Goal: Use online tool/utility: Utilize a website feature to perform a specific function

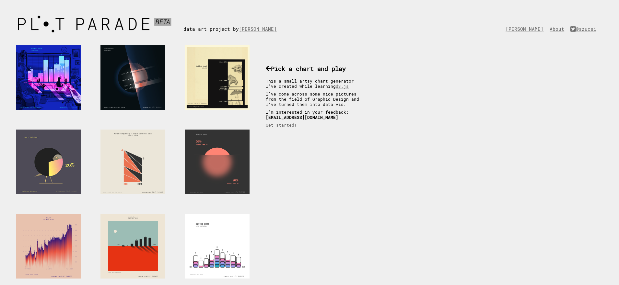
click at [63, 158] on div at bounding box center [48, 162] width 65 height 65
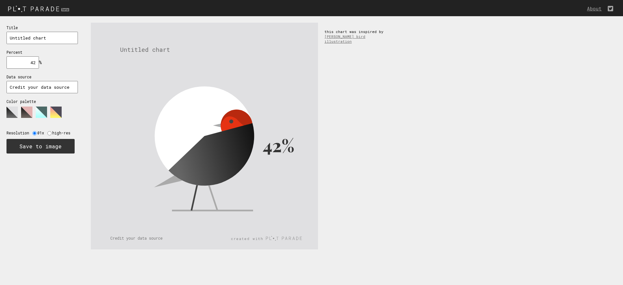
drag, startPoint x: 196, startPoint y: 156, endPoint x: 177, endPoint y: 175, distance: 27.3
click at [185, 179] on icon at bounding box center [213, 159] width 103 height 72
click at [12, 111] on polygon at bounding box center [11, 112] width 11 height 11
click at [23, 110] on polygon at bounding box center [26, 112] width 11 height 11
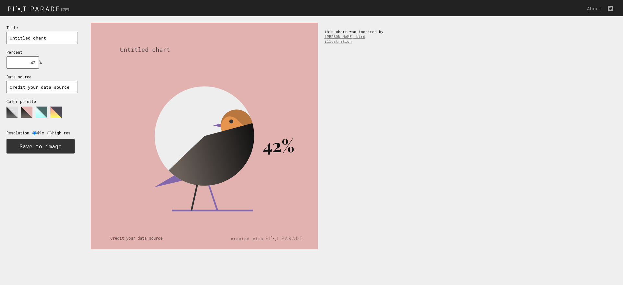
click at [47, 113] on icon at bounding box center [38, 115] width 65 height 16
click at [58, 113] on polygon at bounding box center [55, 112] width 11 height 11
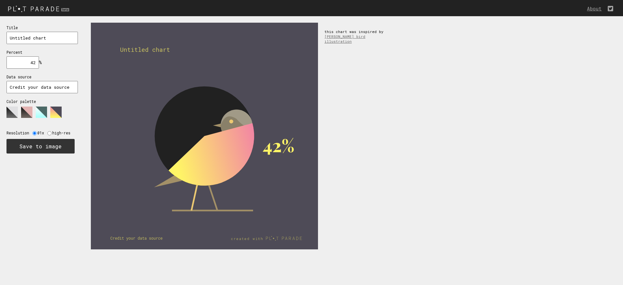
click at [30, 65] on input "42" at bounding box center [22, 62] width 32 height 12
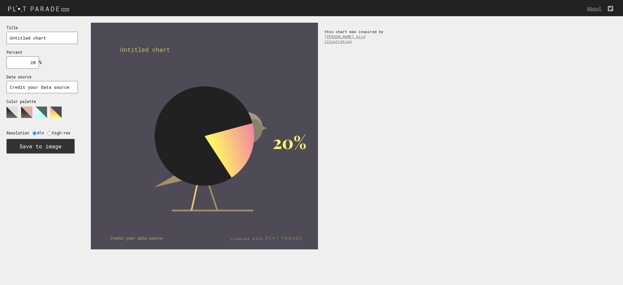
click at [34, 65] on input "20" at bounding box center [22, 62] width 32 height 12
type input "20"
click at [44, 39] on input "Untitled chart" at bounding box center [41, 38] width 71 height 12
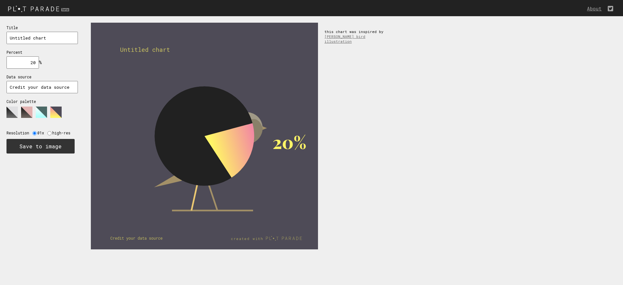
click at [44, 39] on input "Untitled chart" at bounding box center [41, 38] width 71 height 12
type input "Fizetésemelésem mértéke 2025-ben"
click at [31, 63] on input "20" at bounding box center [22, 62] width 32 height 12
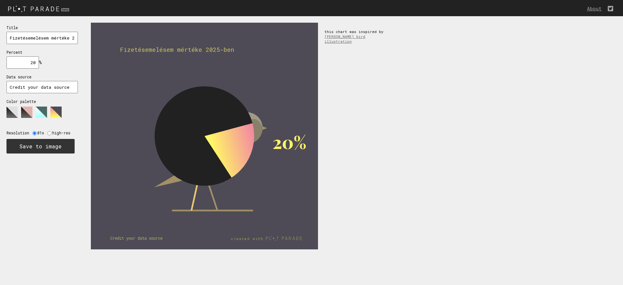
click at [31, 63] on input "20" at bounding box center [22, 62] width 32 height 12
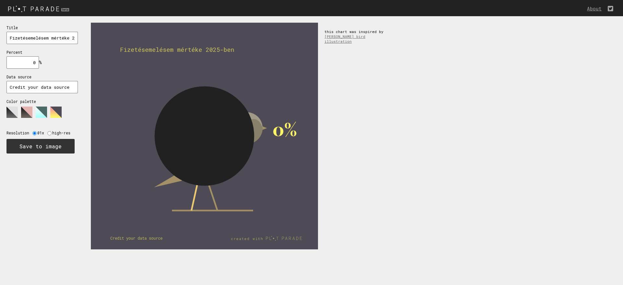
type input "0"
click at [28, 113] on polygon at bounding box center [26, 112] width 11 height 11
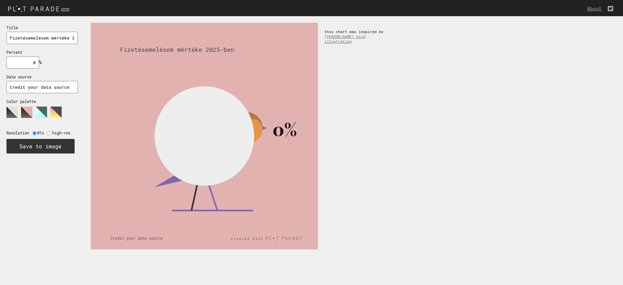
click at [39, 109] on polygon at bounding box center [41, 112] width 11 height 11
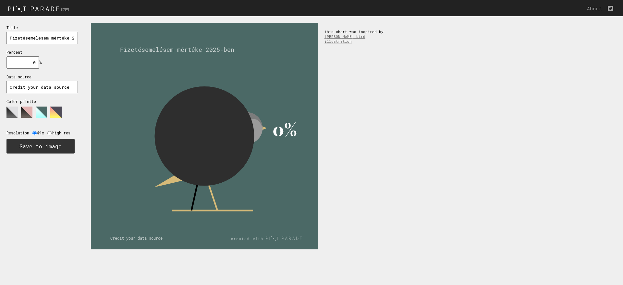
click at [31, 10] on img at bounding box center [39, 8] width 79 height 11
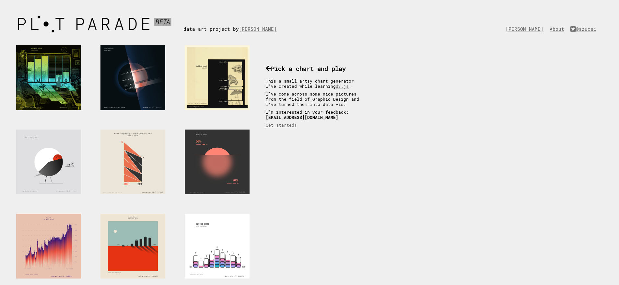
click at [68, 85] on div at bounding box center [48, 77] width 65 height 65
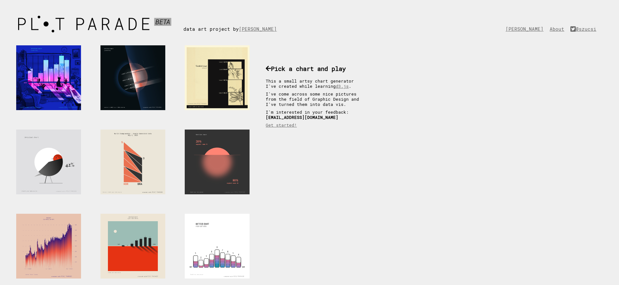
click at [197, 87] on div at bounding box center [217, 77] width 65 height 65
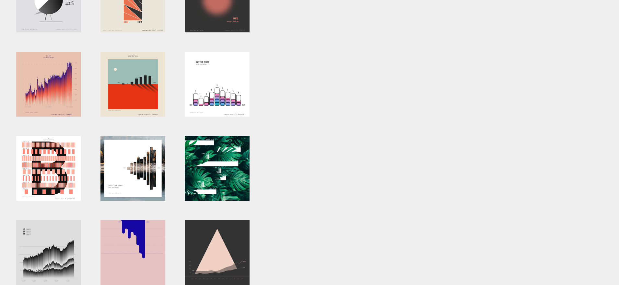
scroll to position [195, 0]
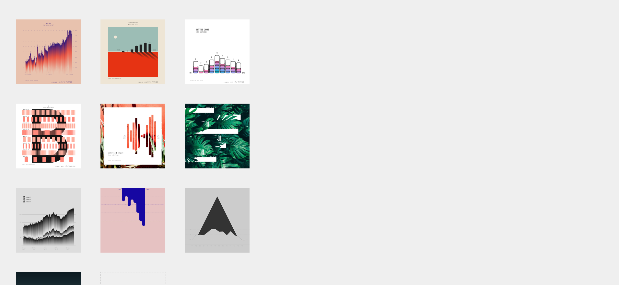
click at [217, 219] on div at bounding box center [217, 220] width 65 height 65
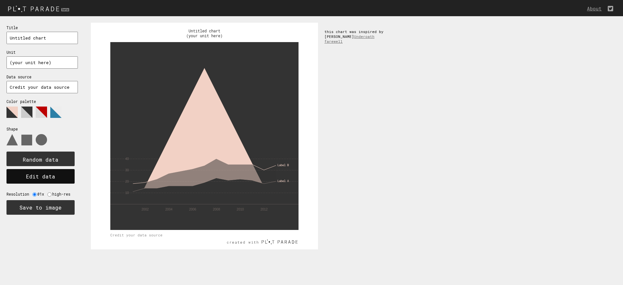
click at [40, 179] on button "Edit data" at bounding box center [40, 176] width 68 height 15
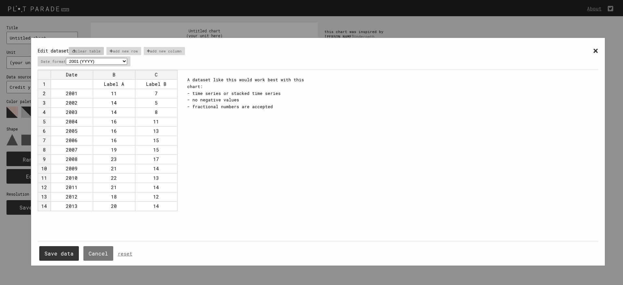
click at [90, 51] on p "clear table" at bounding box center [86, 51] width 35 height 8
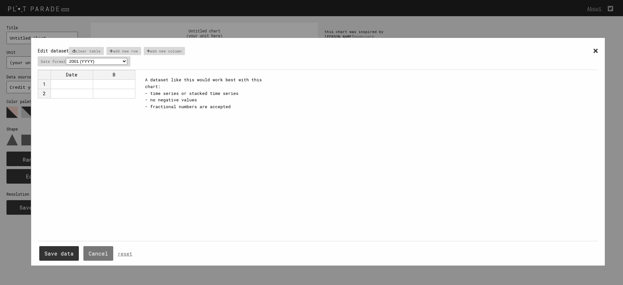
click at [79, 83] on td at bounding box center [72, 83] width 42 height 9
type input "2025"
click at [118, 85] on td at bounding box center [114, 83] width 42 height 9
click at [84, 84] on td "2025" at bounding box center [72, 83] width 42 height 9
type input "2024"
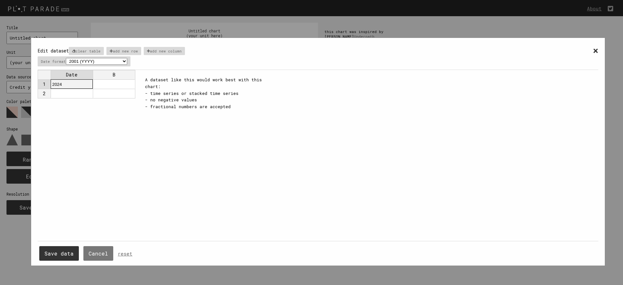
click at [73, 94] on td at bounding box center [72, 93] width 42 height 9
type input "2025"
click at [120, 81] on td at bounding box center [114, 83] width 42 height 9
click at [121, 93] on td at bounding box center [114, 93] width 42 height 9
click at [123, 114] on div "Date B 1 2024 0 2 2025 0" at bounding box center [88, 155] width 101 height 171
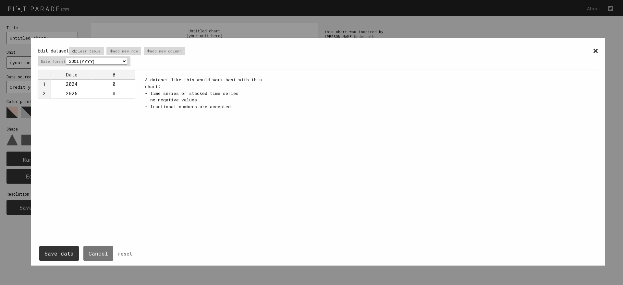
click at [124, 83] on td "0" at bounding box center [114, 83] width 42 height 9
type input "0%"
click at [126, 96] on td "0" at bounding box center [114, 93] width 42 height 9
type input "0%"
click at [126, 114] on div "Date B 1 2024 0% 2 2025 0%" at bounding box center [88, 155] width 101 height 171
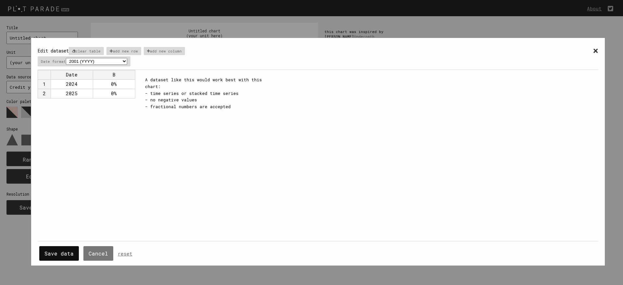
click at [66, 253] on button "Save data" at bounding box center [59, 253] width 40 height 15
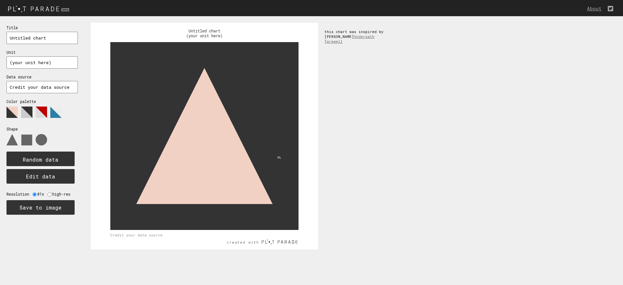
click at [346, 167] on div "0% Untitled chart (your unit here) Credit your data source this chart was inspi…" at bounding box center [353, 136] width 538 height 240
click at [57, 8] on img at bounding box center [39, 8] width 79 height 11
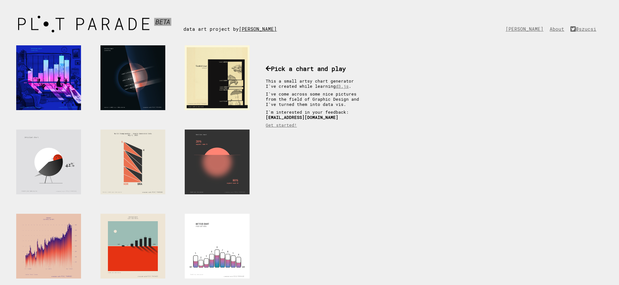
click at [266, 30] on link "[PERSON_NAME]" at bounding box center [259, 29] width 41 height 6
